Goal: Navigation & Orientation: Find specific page/section

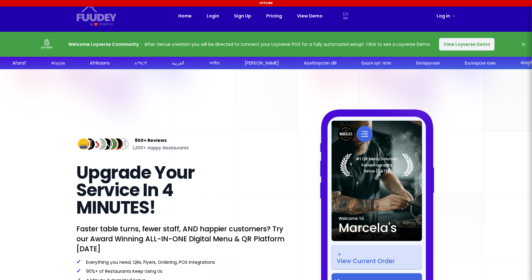
select select "en"
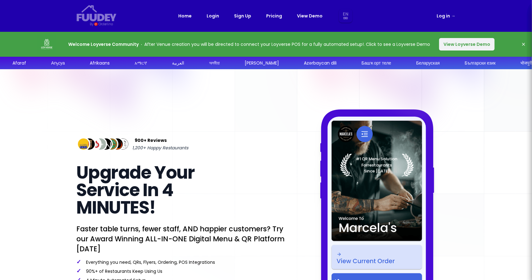
select select "en"
drag, startPoint x: 466, startPoint y: 64, endPoint x: 411, endPoint y: 63, distance: 54.9
select select "en"
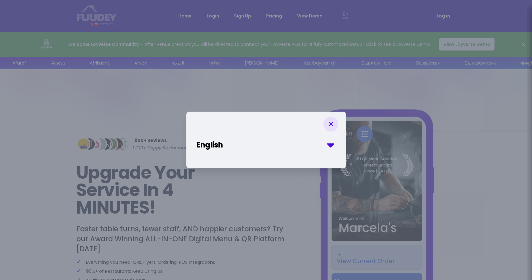
click at [326, 147] on select "English Ukrainian Afaraf Аҧсуа Afrikaans አማርኛ العربية অসমীয়া Aymar aru Azərbay…" at bounding box center [267, 144] width 140 height 11
click at [331, 146] on select "English Ukrainian Afaraf Аҧсуа Afrikaans አማርኛ العربية অসমীয়া Aymar aru Azərbay…" at bounding box center [267, 144] width 140 height 11
select select "uk"
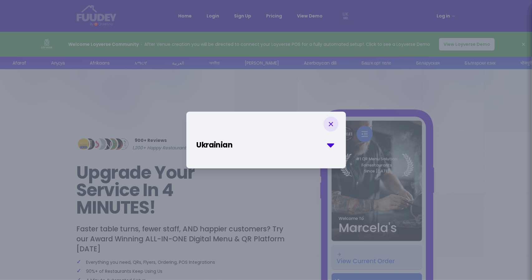
select select "uk"
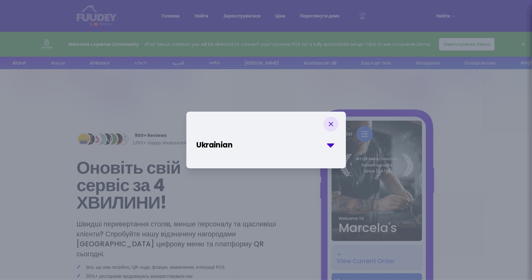
click at [215, 142] on select "English Ukrainian Afaraf Аҧсуа Afrikaans አማርኛ العربية অসমীয়া Aymar aru Azərbay…" at bounding box center [267, 144] width 140 height 11
click at [313, 156] on div "English Ukrainian Afaraf Аҧсуа Afrikaans አማርኛ العربية অসমীয়া Aymar aru Azərbay…" at bounding box center [266, 140] width 160 height 57
click at [330, 125] on icon at bounding box center [330, 123] width 7 height 7
select select "uk"
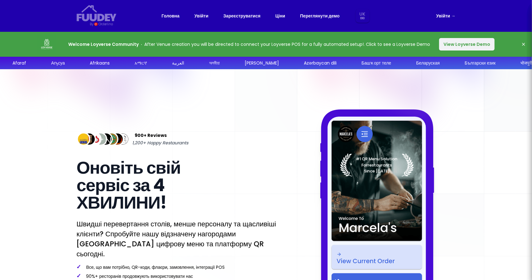
click at [325, 15] on link "Переглянути демо" at bounding box center [320, 15] width 40 height 7
select select "uk"
